Goal: Task Accomplishment & Management: Complete application form

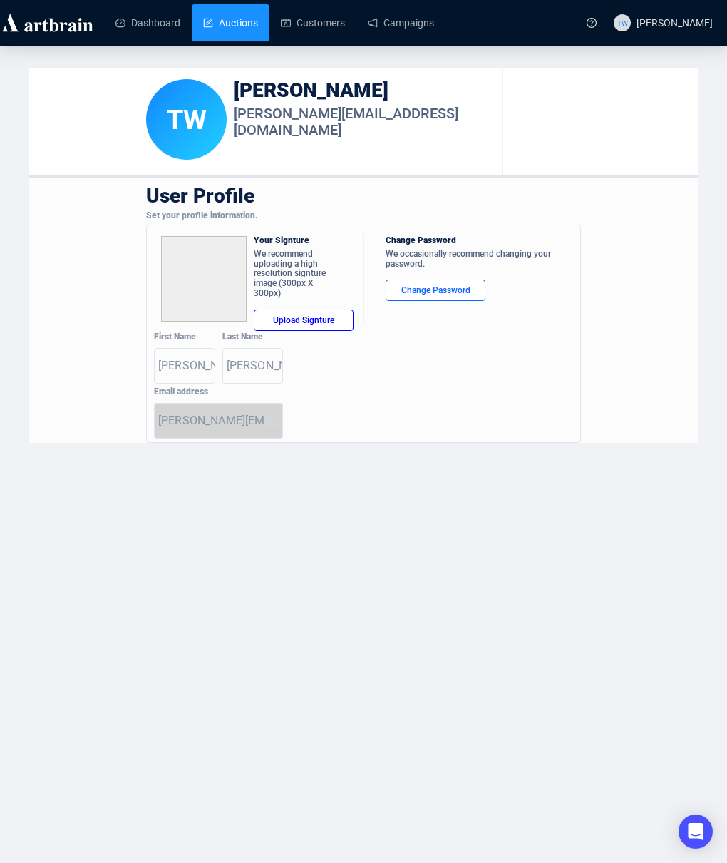
click at [235, 27] on link "Auctions" at bounding box center [230, 22] width 55 height 37
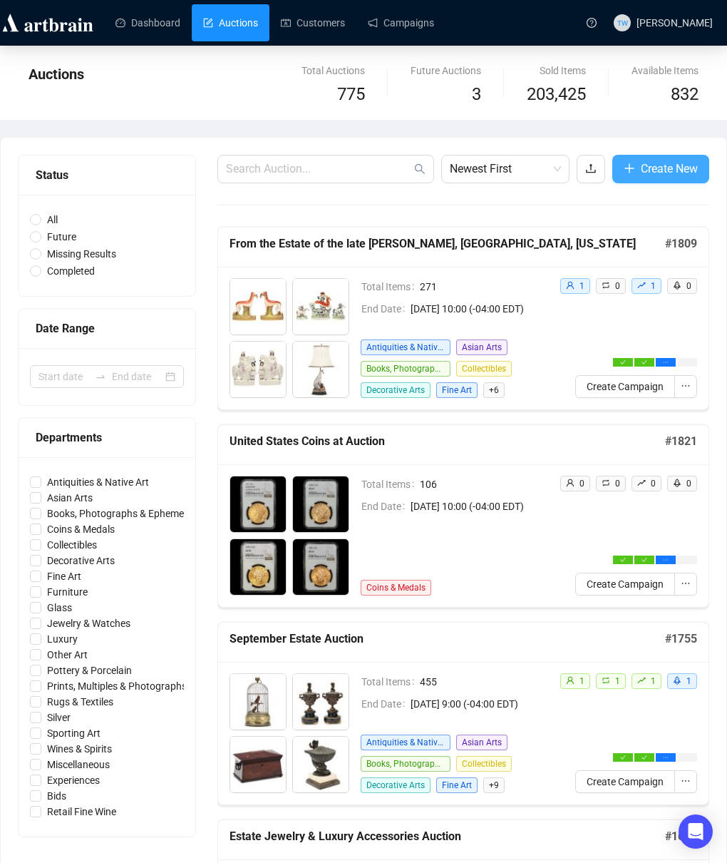
click at [678, 172] on span "Create New" at bounding box center [669, 169] width 57 height 18
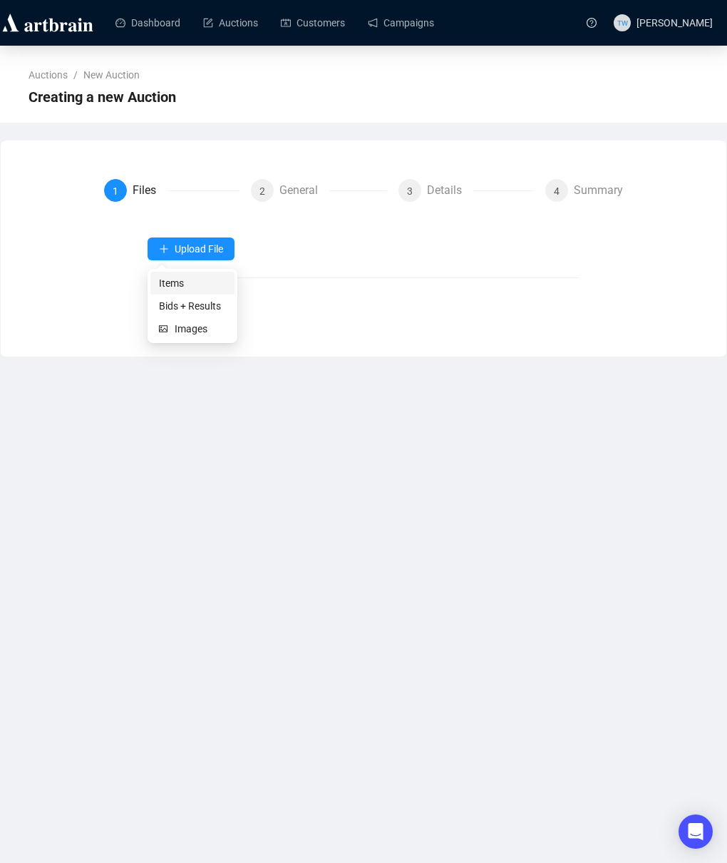
click at [171, 284] on span "Items" at bounding box center [192, 283] width 67 height 16
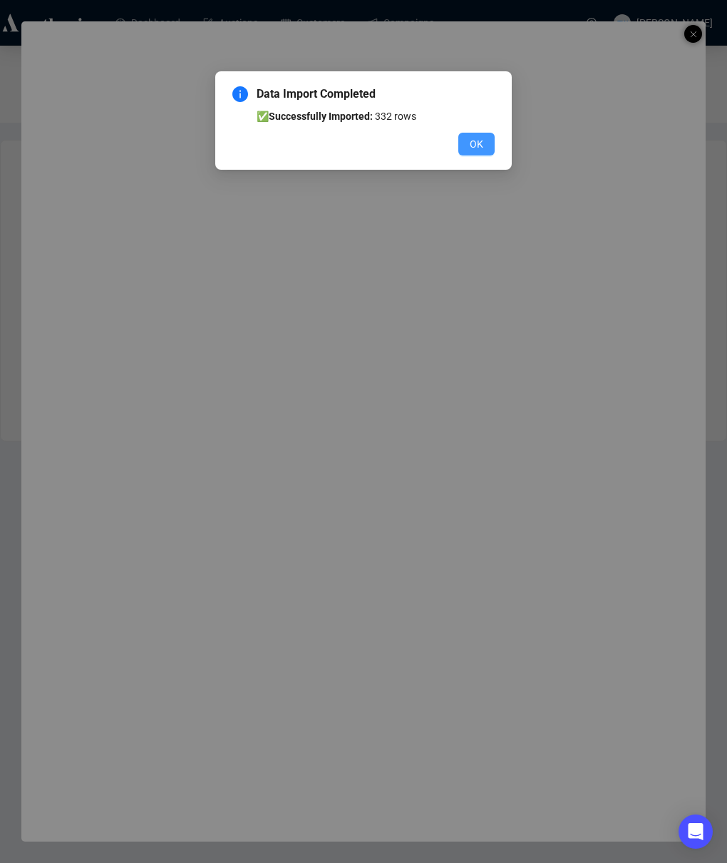
click at [480, 149] on span "OK" at bounding box center [477, 144] width 14 height 16
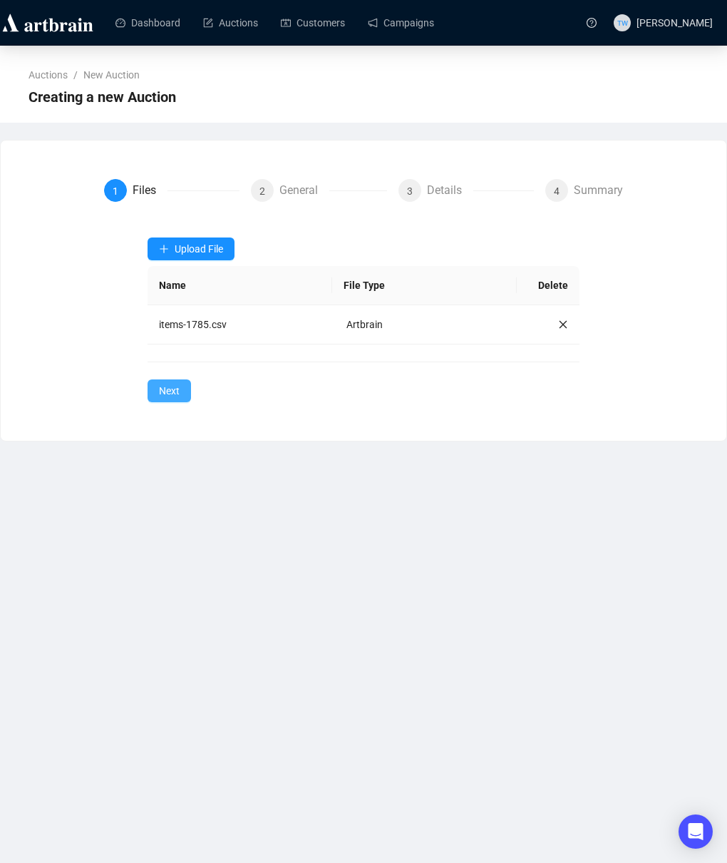
click at [173, 387] on span "Next" at bounding box center [169, 391] width 21 height 16
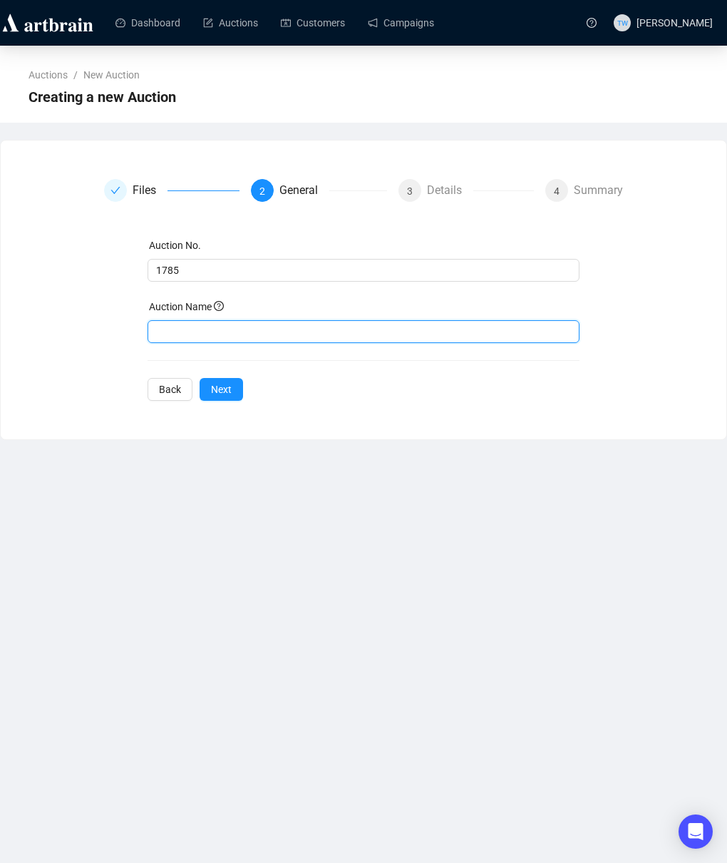
click at [186, 329] on input "text" at bounding box center [364, 331] width 432 height 23
paste input "Fine Silver Auction"
type input "Fine Silver Auction"
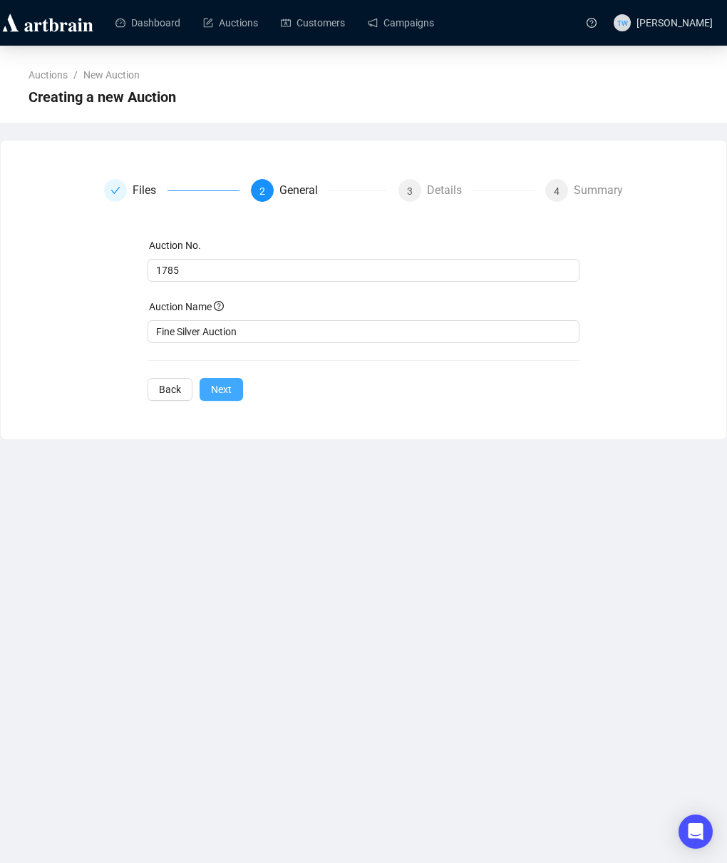
click at [220, 389] on span "Next" at bounding box center [221, 389] width 21 height 16
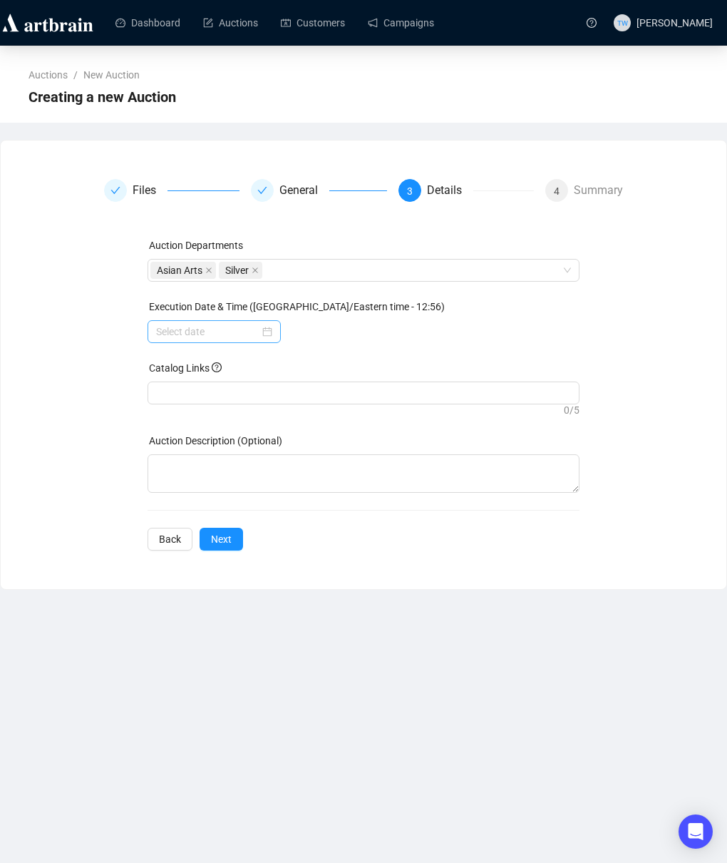
click at [267, 331] on div at bounding box center [214, 332] width 116 height 16
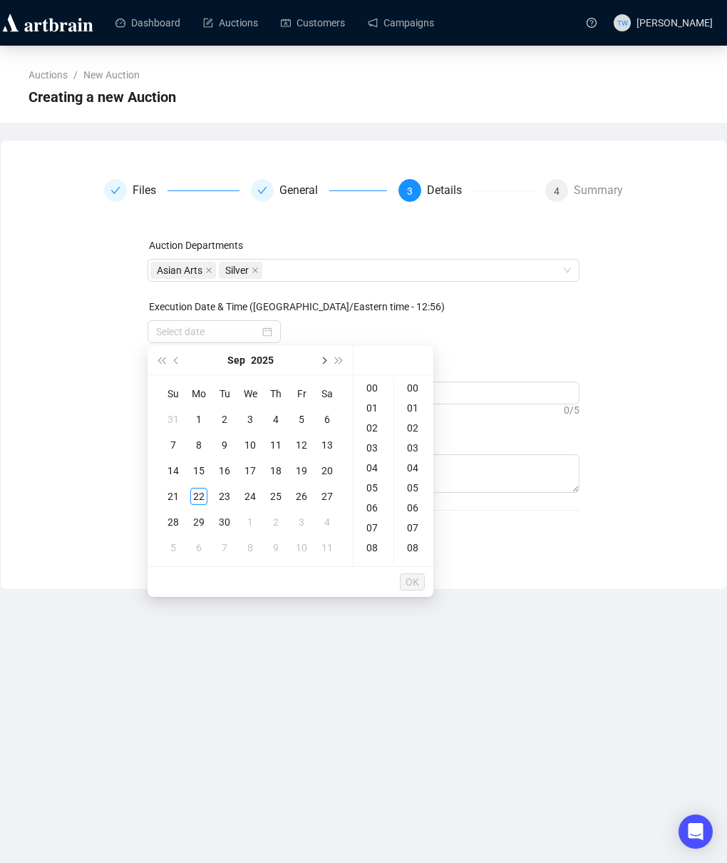
click at [324, 358] on span "Next month (PageDown)" at bounding box center [322, 359] width 7 height 7
click at [297, 418] on div "3" at bounding box center [301, 419] width 17 height 17
type input "[DATE] 00:00"
click at [416, 584] on span "OK" at bounding box center [413, 581] width 14 height 27
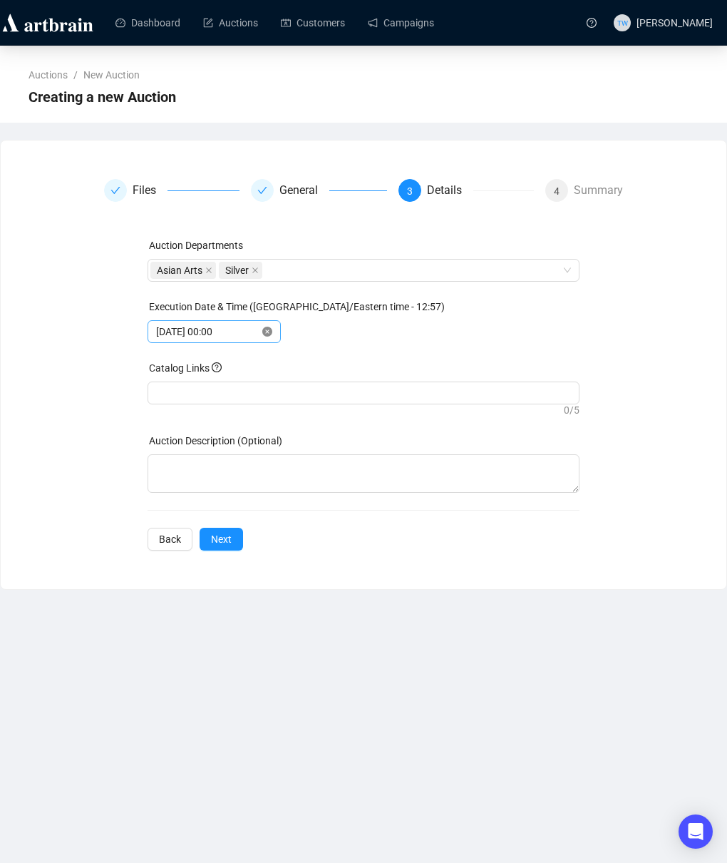
click at [264, 332] on icon "close-circle" at bounding box center [267, 332] width 10 height 10
click at [229, 334] on input at bounding box center [207, 332] width 103 height 16
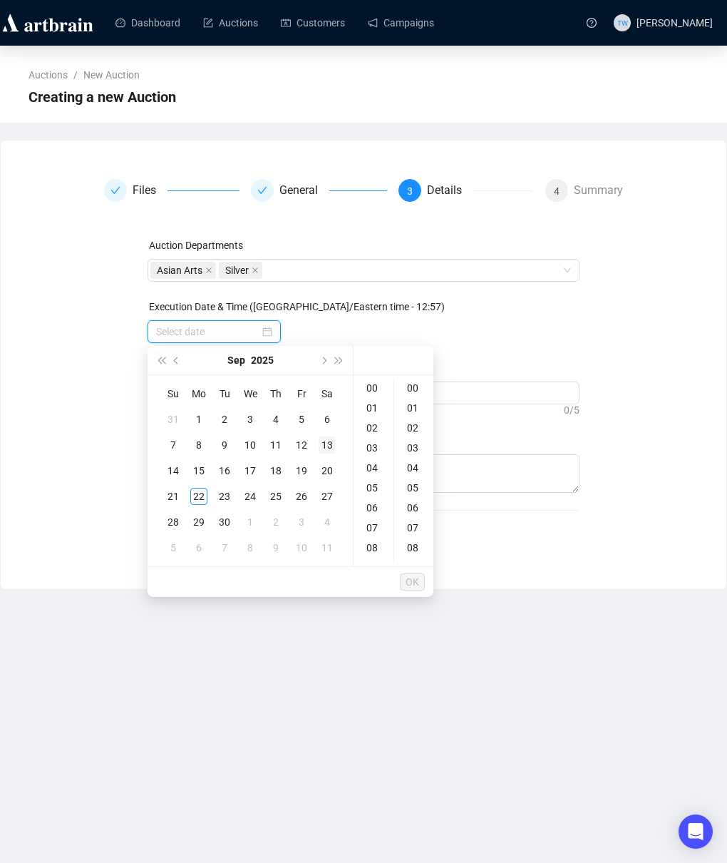
type input "[DATE] 00:00"
click at [325, 356] on button "Next month (PageDown)" at bounding box center [323, 360] width 16 height 29
click at [303, 419] on div "3" at bounding box center [301, 419] width 17 height 17
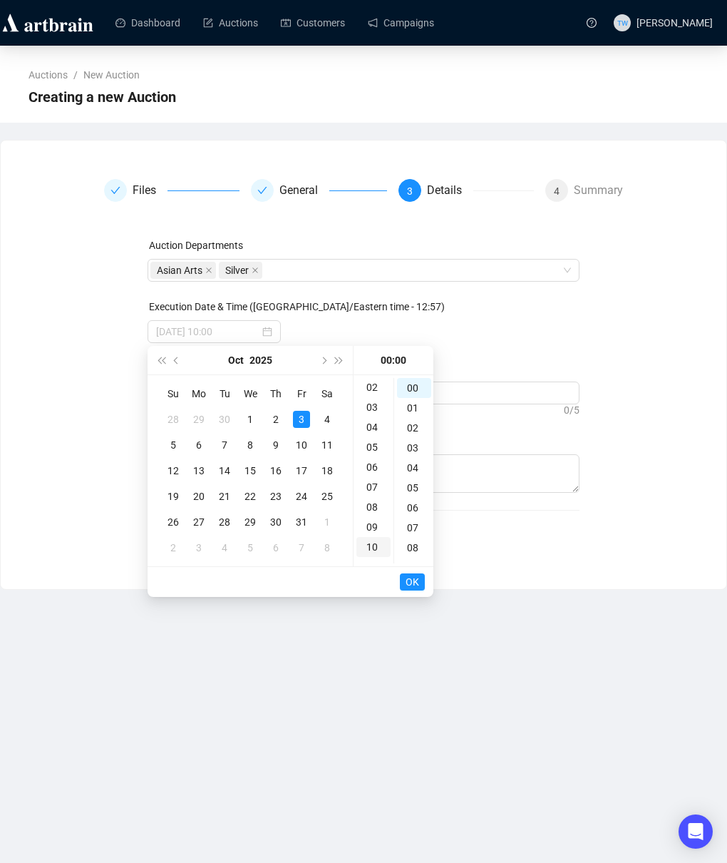
click at [369, 543] on div "10" at bounding box center [373, 547] width 34 height 20
type input "[DATE] 10:00"
click at [409, 577] on span "OK" at bounding box center [413, 581] width 14 height 27
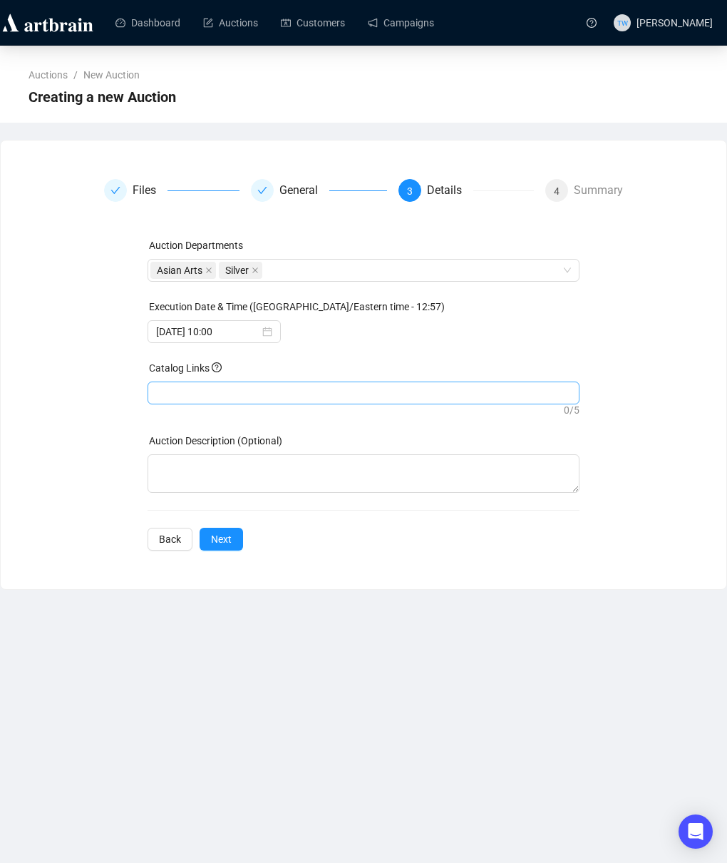
click at [175, 394] on div at bounding box center [363, 393] width 426 height 20
paste input "[URL][DOMAIN_NAME]"
type input "[URL][DOMAIN_NAME]"
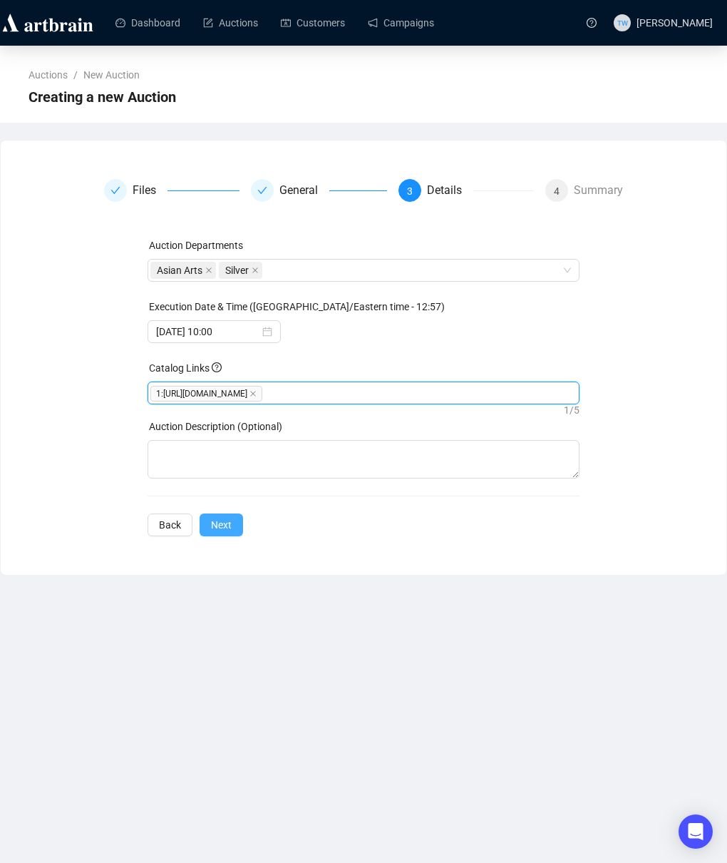
click at [215, 520] on span "Next" at bounding box center [221, 525] width 21 height 16
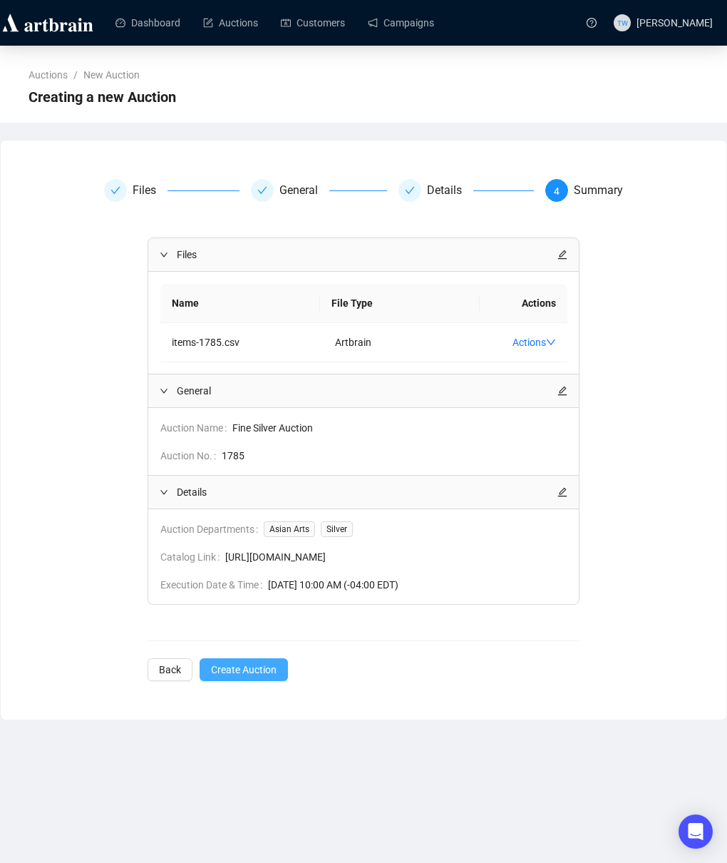
click at [257, 677] on button "Create Auction" at bounding box center [244, 669] width 88 height 23
